Goal: Task Accomplishment & Management: Manage account settings

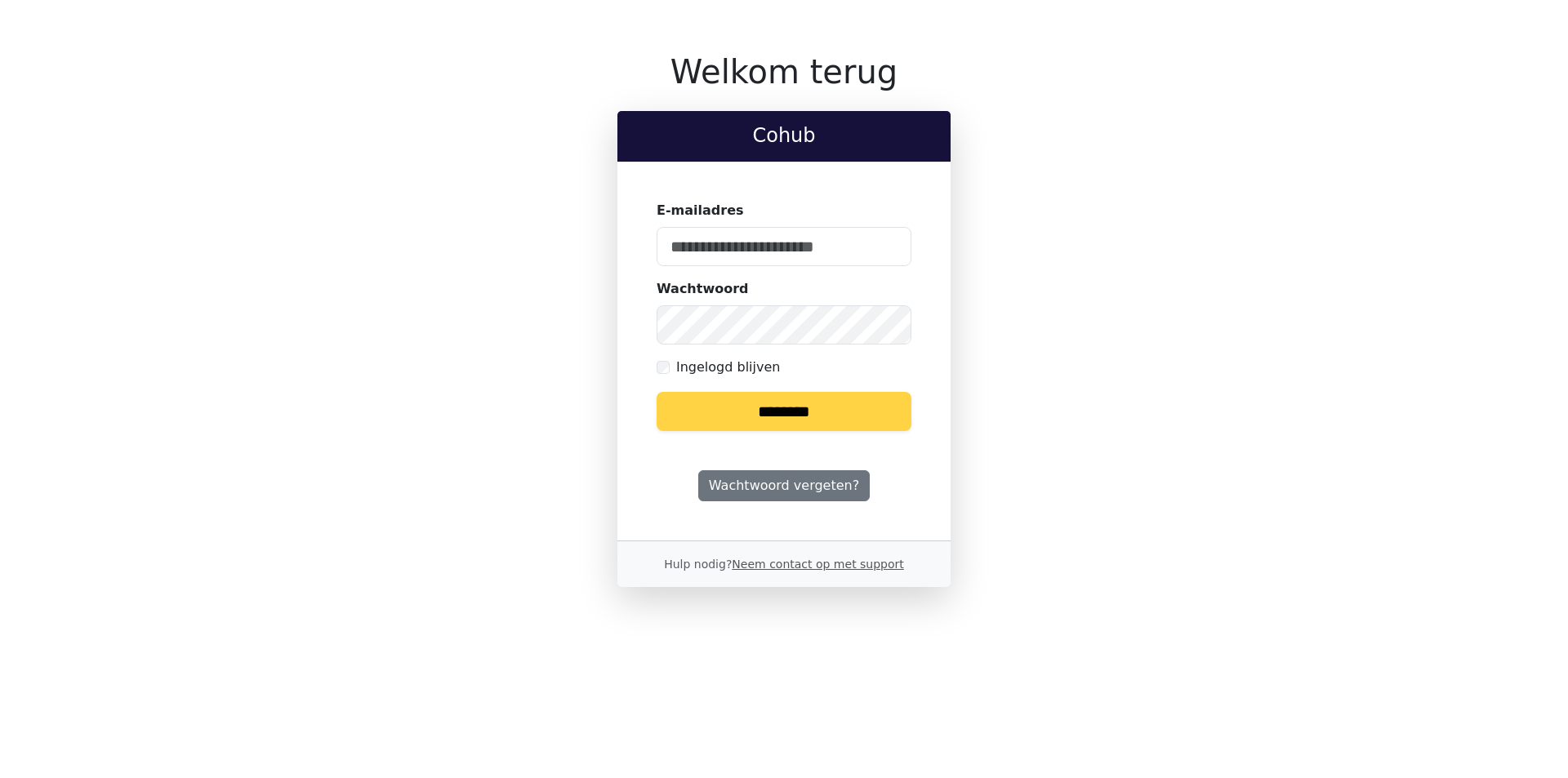
type input "**********"
click at [456, 312] on div "**********" at bounding box center [784, 319] width 1059 height 535
click at [657, 392] on input "********" at bounding box center [784, 411] width 255 height 39
